Goal: Submit feedback/report problem

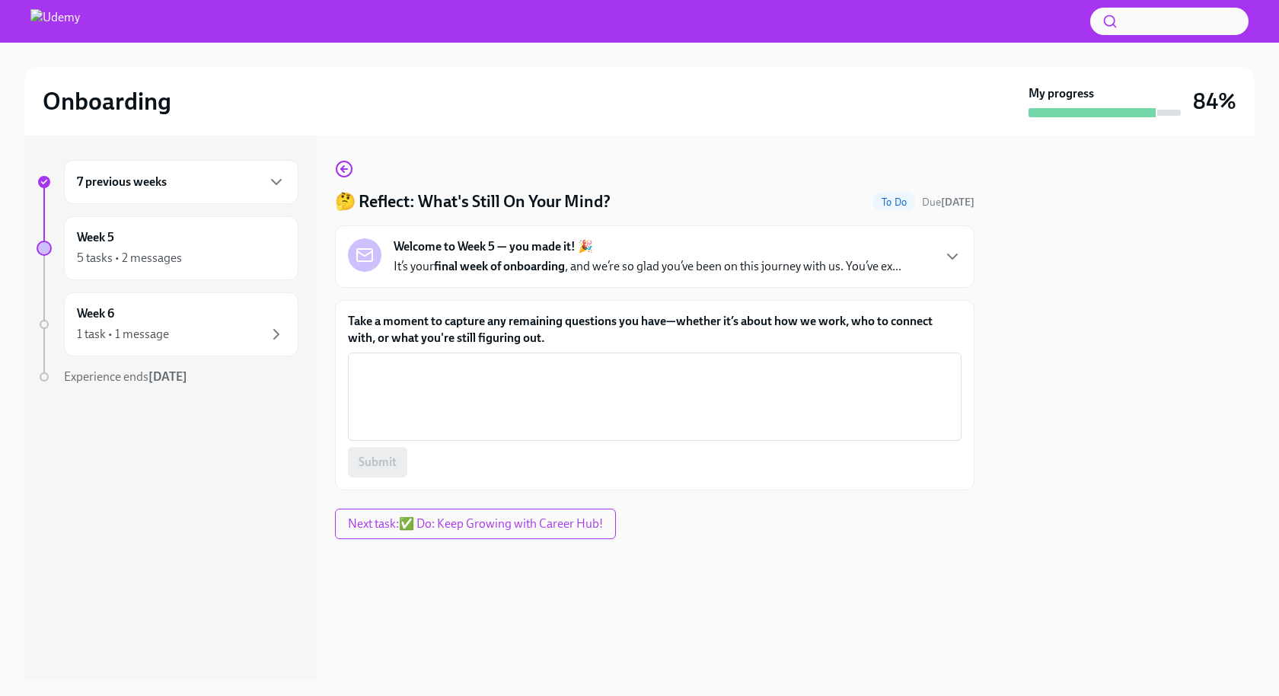
click at [581, 267] on p "It’s your final week of onboarding , and we’re so glad you’ve been on this jour…" at bounding box center [648, 266] width 508 height 17
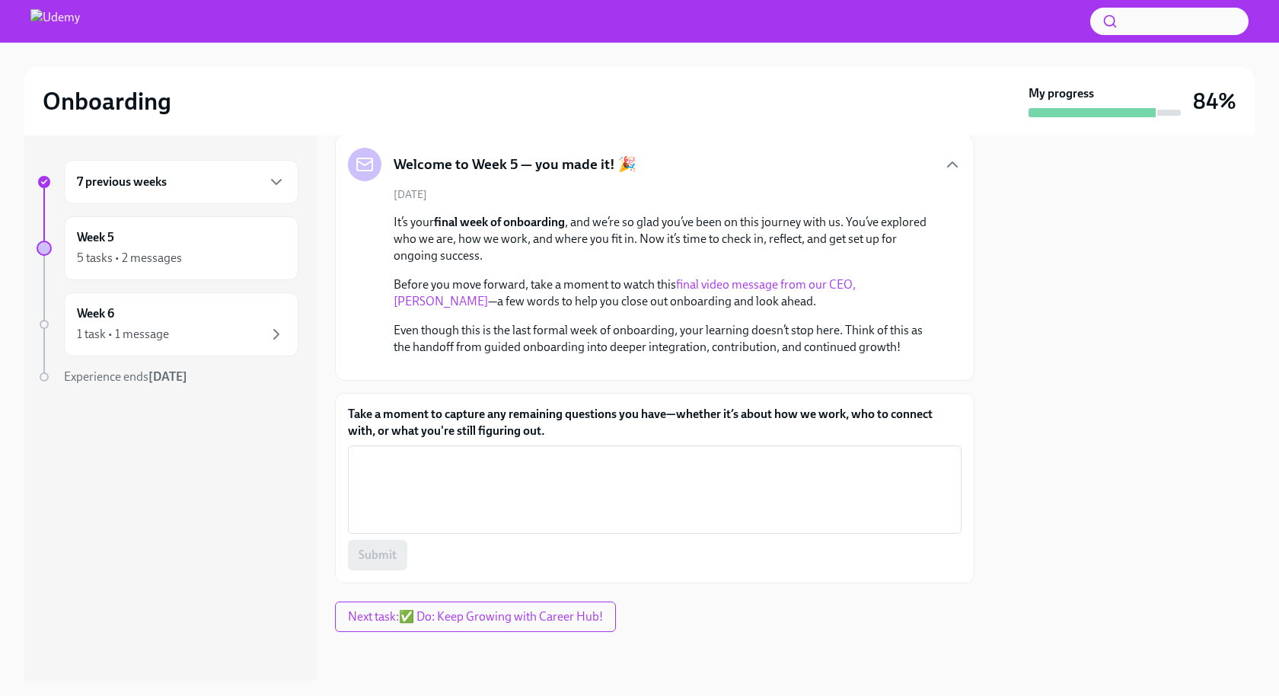
scroll to position [267, 0]
click at [566, 483] on textarea "Take a moment to capture any remaining questions you have—whether it’s about ho…" at bounding box center [654, 489] width 595 height 73
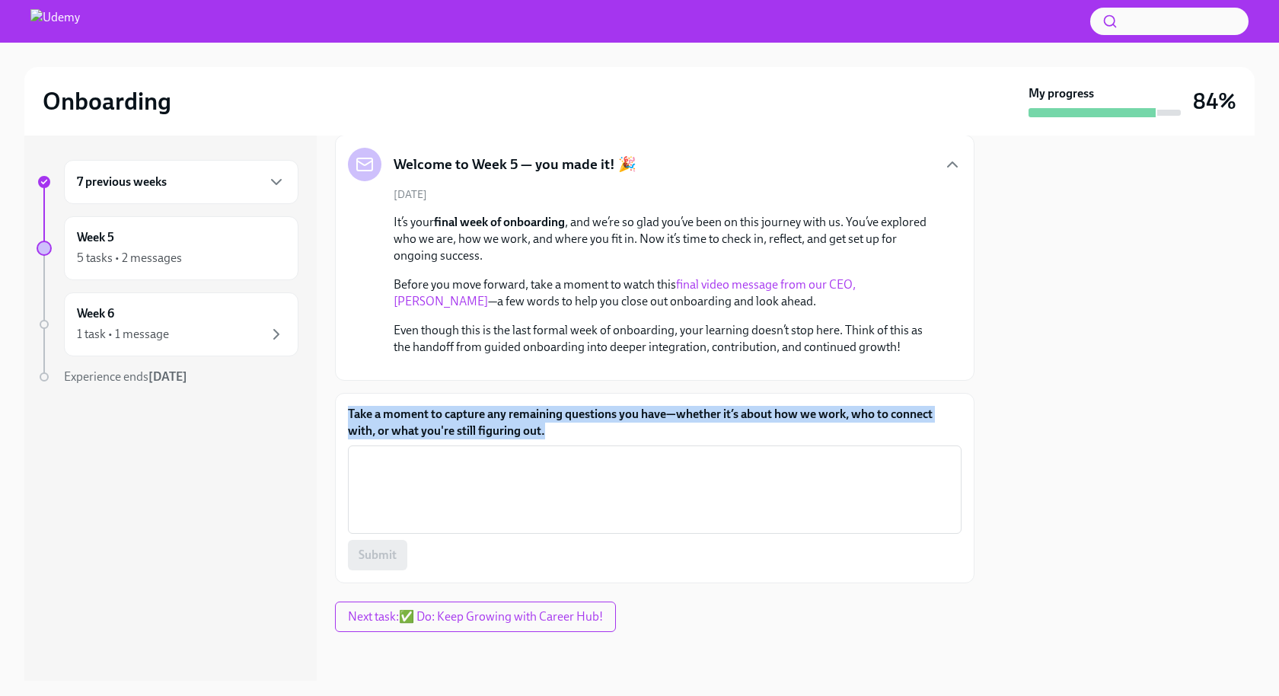
drag, startPoint x: 349, startPoint y: 413, endPoint x: 563, endPoint y: 439, distance: 215.6
click at [563, 439] on label "Take a moment to capture any remaining questions you have—whether it’s about ho…" at bounding box center [655, 423] width 614 height 34
copy label "Take a moment to capture any remaining questions you have—whether it’s about ho…"
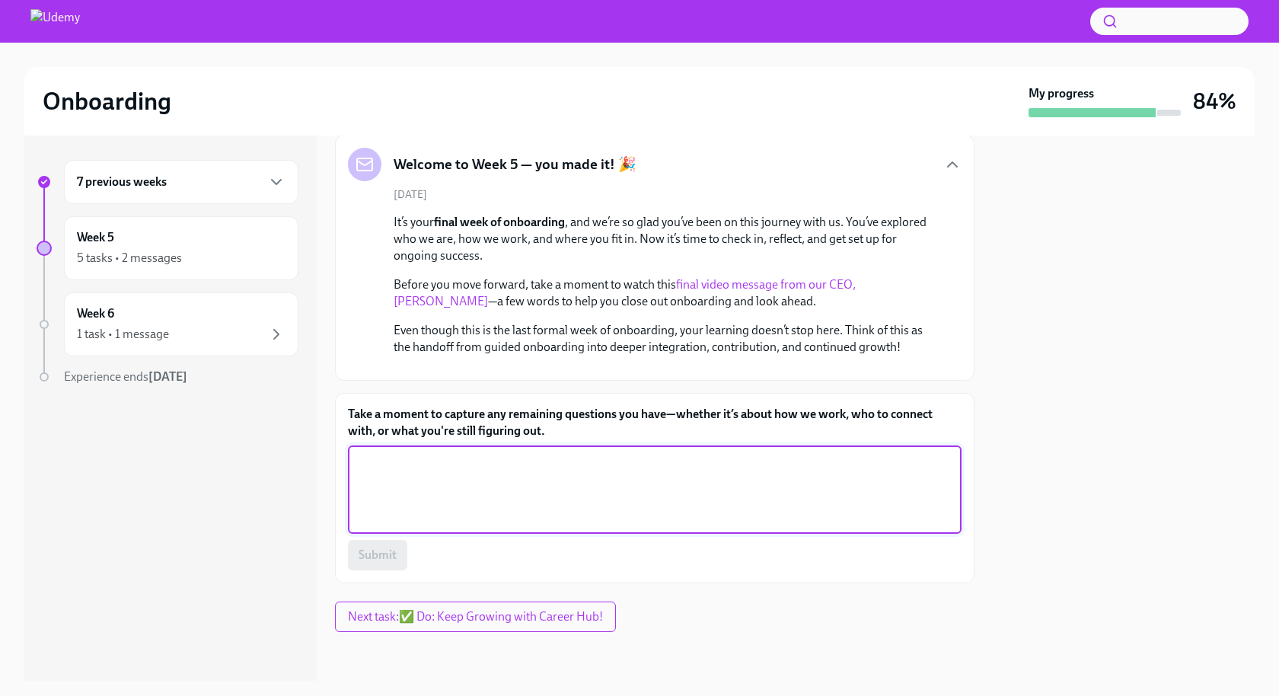
click at [523, 501] on textarea "Take a moment to capture any remaining questions you have—whether it’s about ho…" at bounding box center [654, 489] width 595 height 73
paste textarea "One question I’m still thinking through is about the scope and method of servic…"
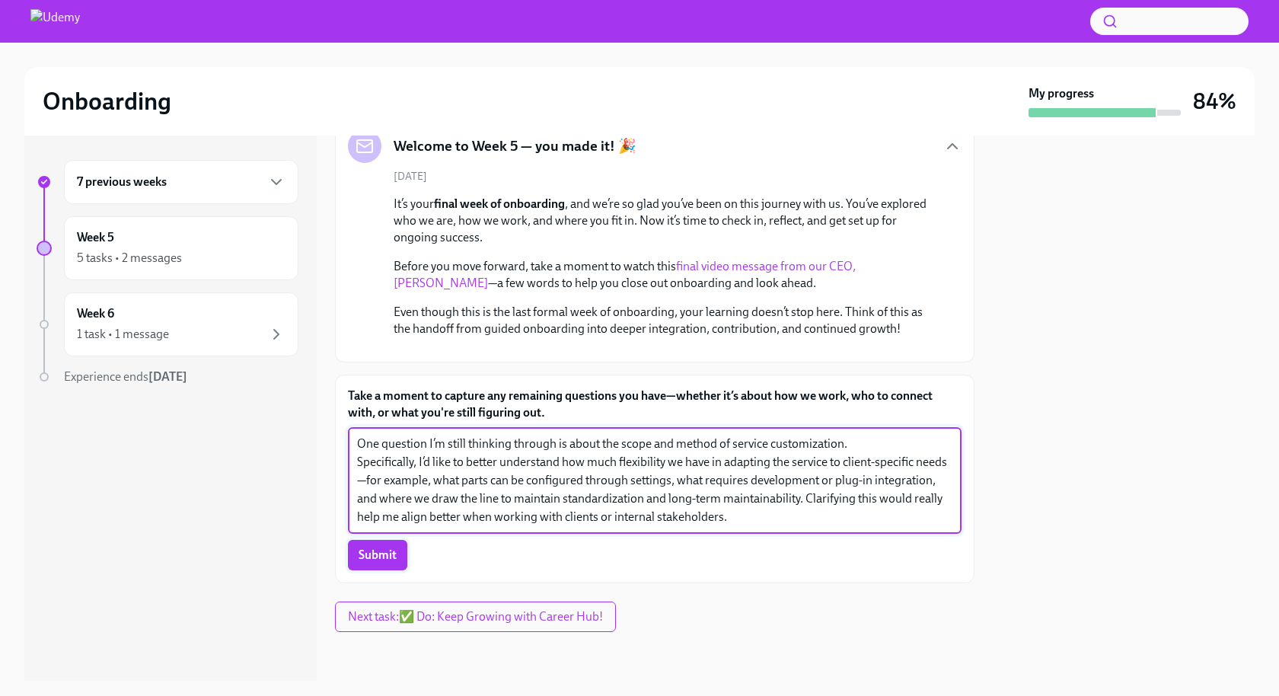
type textarea "One question I’m still thinking through is about the scope and method of servic…"
click at [377, 563] on span "Submit" at bounding box center [378, 555] width 38 height 15
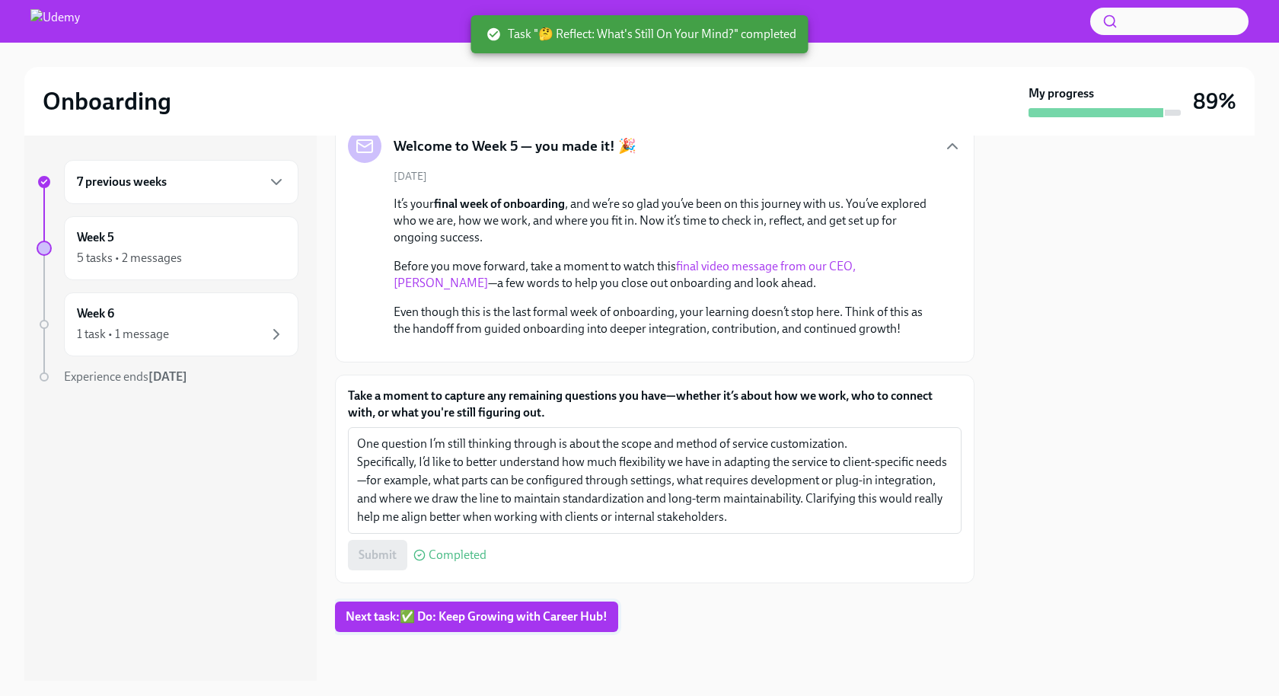
click at [454, 624] on span "Next task : ✅ Do: Keep Growing with Career Hub!" at bounding box center [477, 616] width 262 height 15
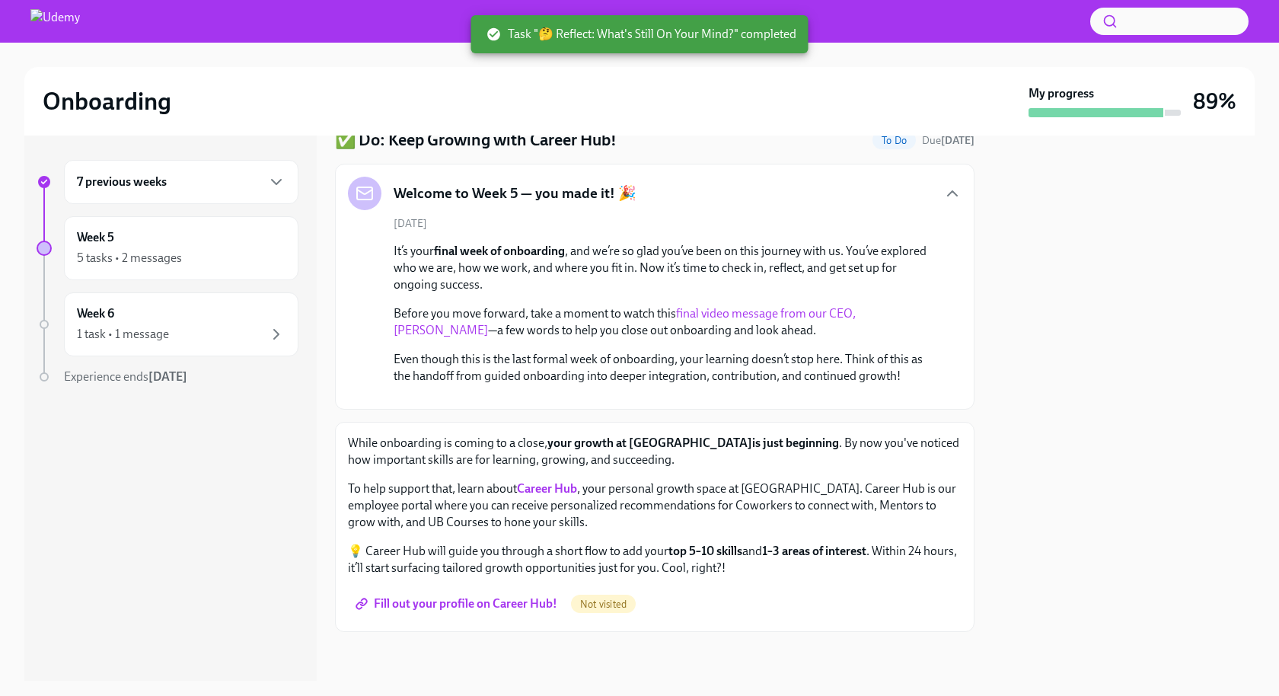
scroll to position [239, 0]
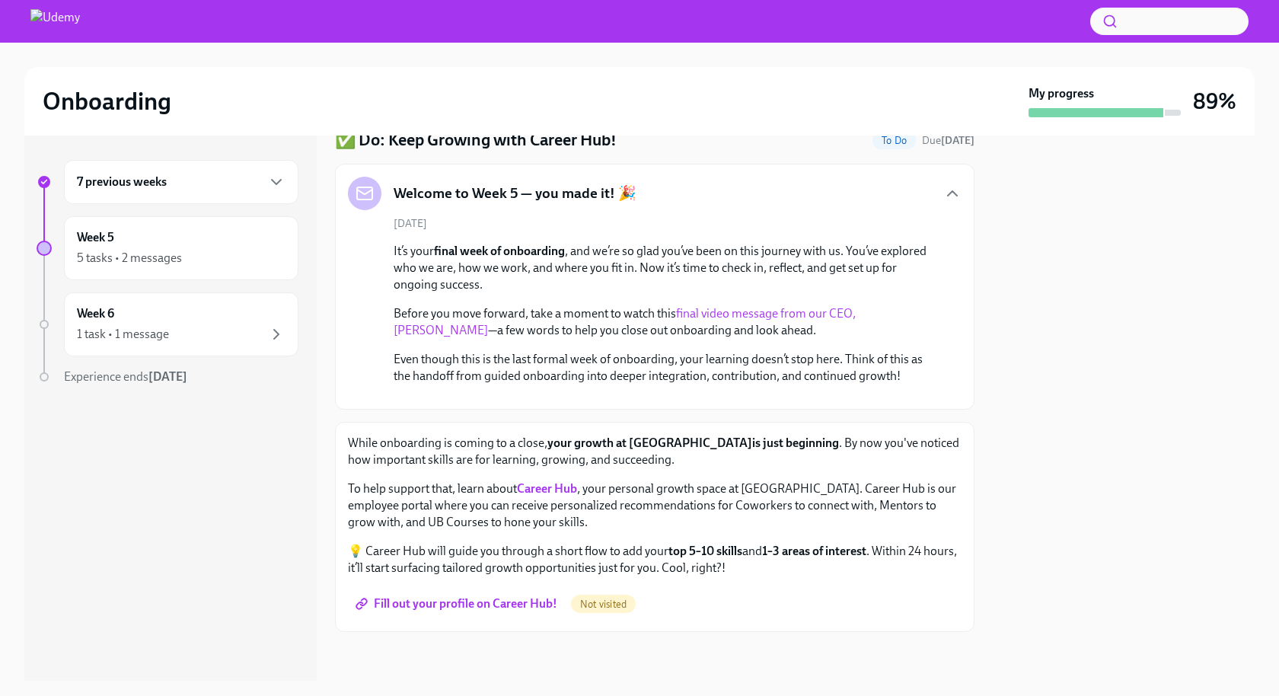
click at [557, 490] on strong "Career Hub" at bounding box center [547, 488] width 60 height 14
